Goal: Transaction & Acquisition: Purchase product/service

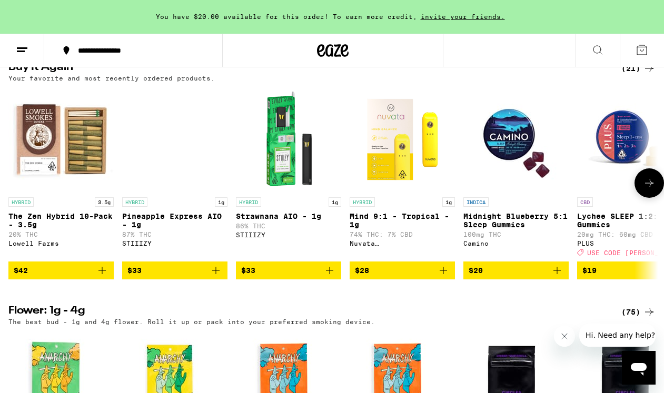
scroll to position [614, 0]
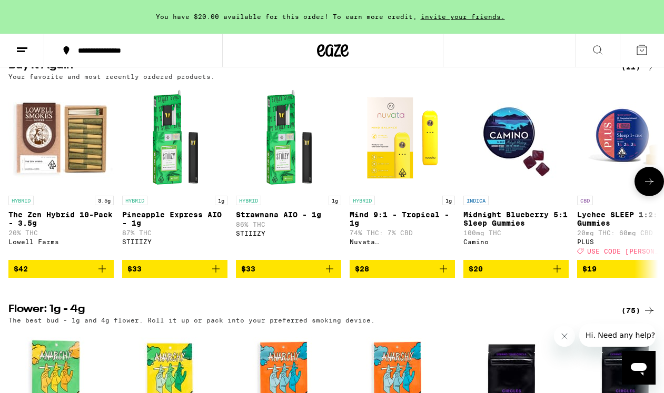
click at [646, 188] on icon at bounding box center [649, 181] width 13 height 13
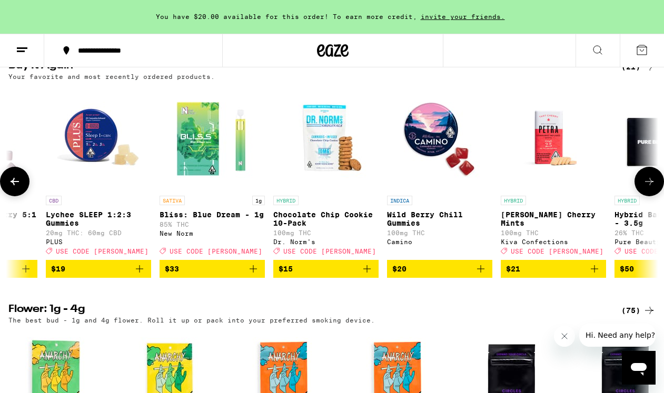
click at [646, 188] on icon at bounding box center [649, 181] width 13 height 13
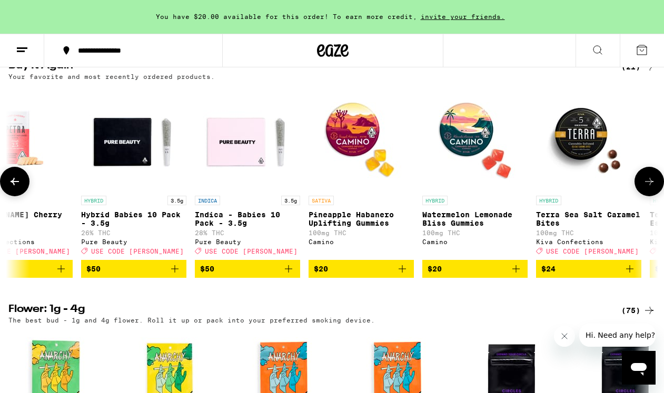
click at [646, 188] on icon at bounding box center [649, 181] width 13 height 13
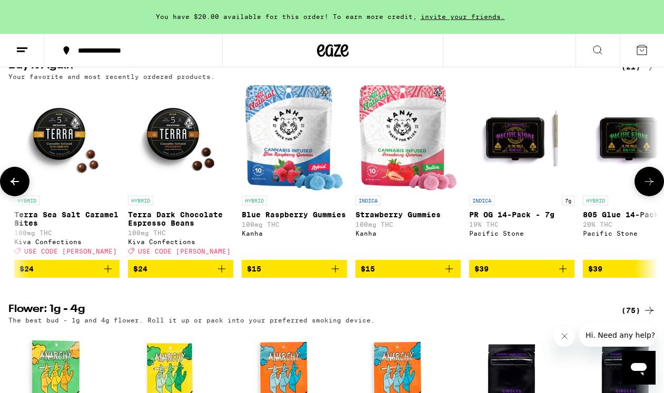
click at [646, 188] on icon at bounding box center [649, 181] width 13 height 13
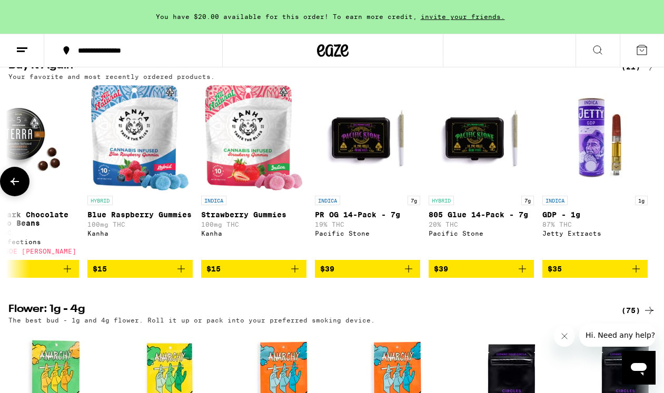
scroll to position [0, 1742]
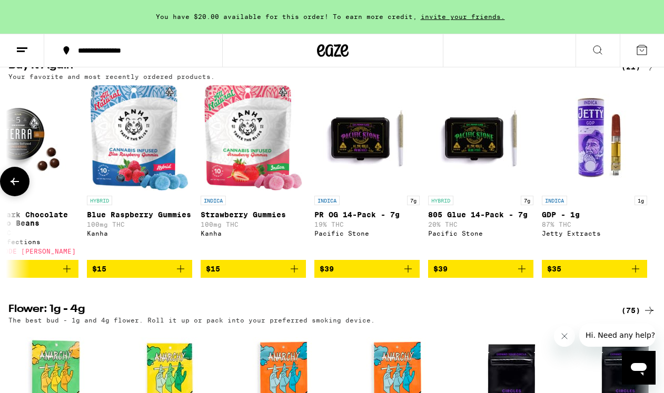
click at [646, 196] on div at bounding box center [649, 181] width 29 height 29
click at [17, 188] on icon at bounding box center [14, 181] width 13 height 13
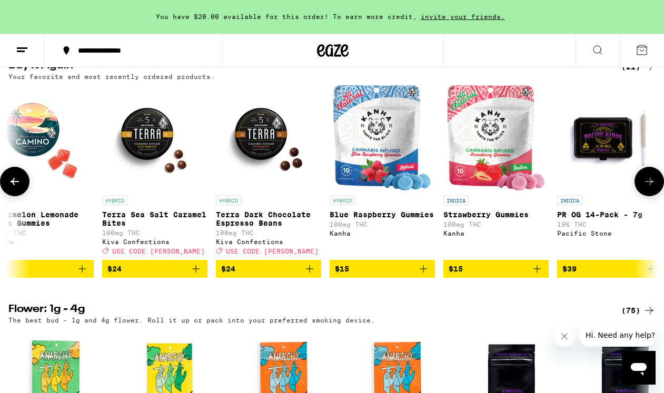
click at [17, 188] on icon at bounding box center [14, 181] width 13 height 13
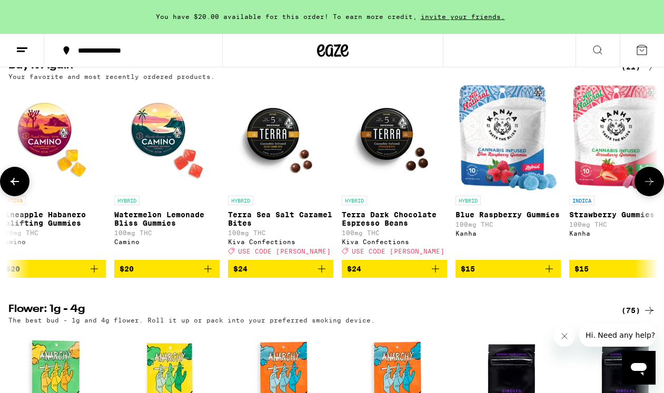
click at [17, 188] on icon at bounding box center [14, 181] width 13 height 13
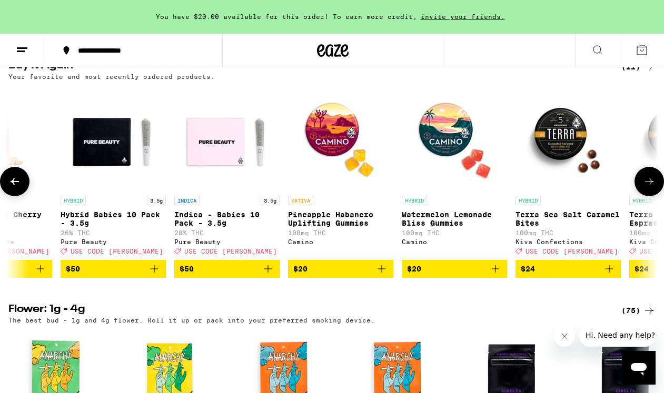
click at [17, 188] on icon at bounding box center [14, 181] width 13 height 13
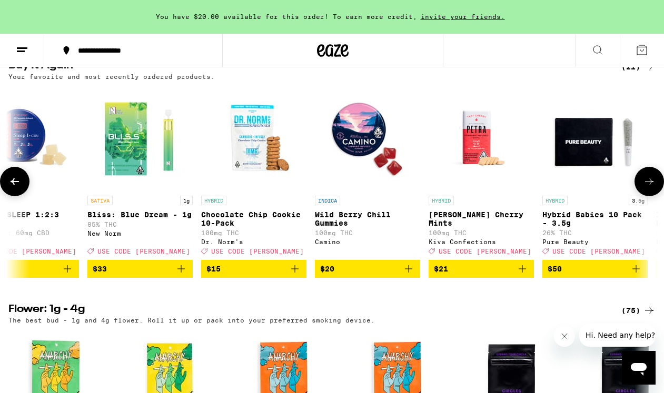
click at [17, 188] on icon at bounding box center [14, 181] width 13 height 13
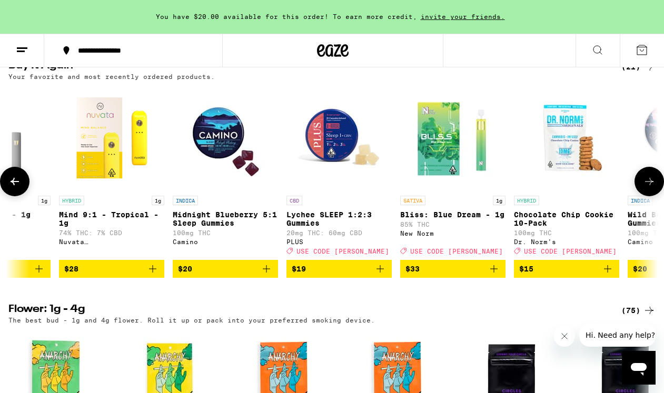
click at [17, 188] on icon at bounding box center [14, 181] width 13 height 13
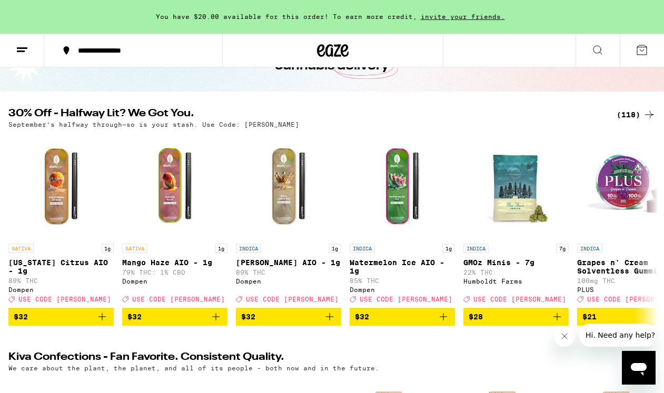
scroll to position [0, 0]
